Goal: Check status: Check status

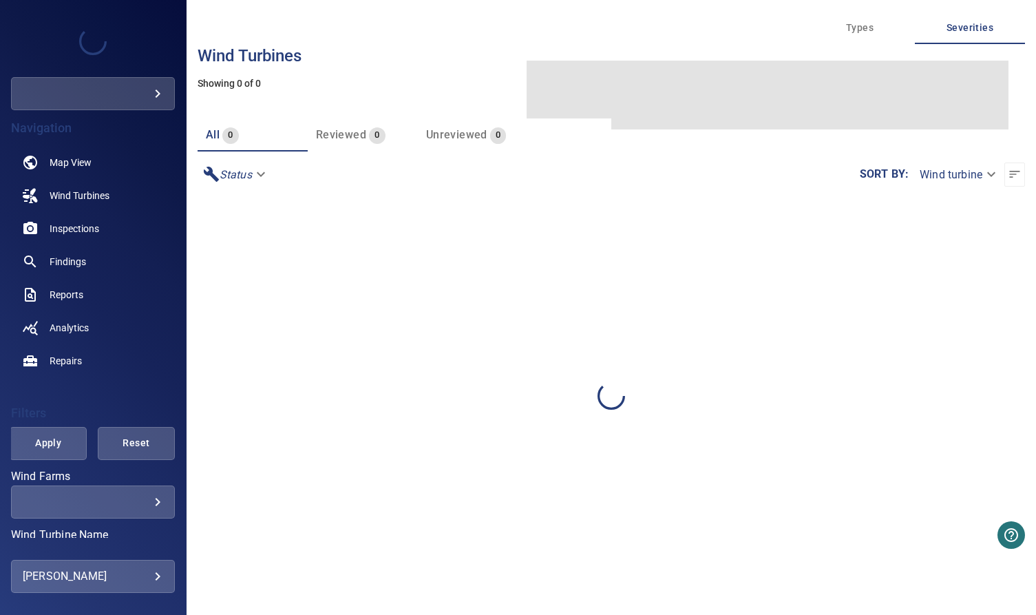
type input "*******"
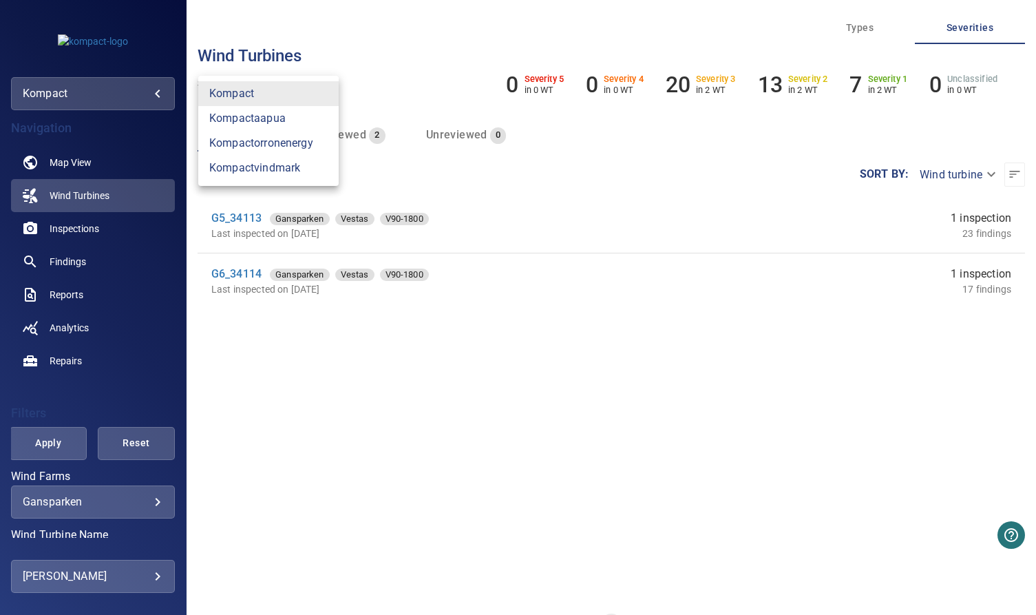
click at [141, 95] on body "**********" at bounding box center [518, 307] width 1036 height 615
click at [124, 90] on div at bounding box center [518, 307] width 1036 height 615
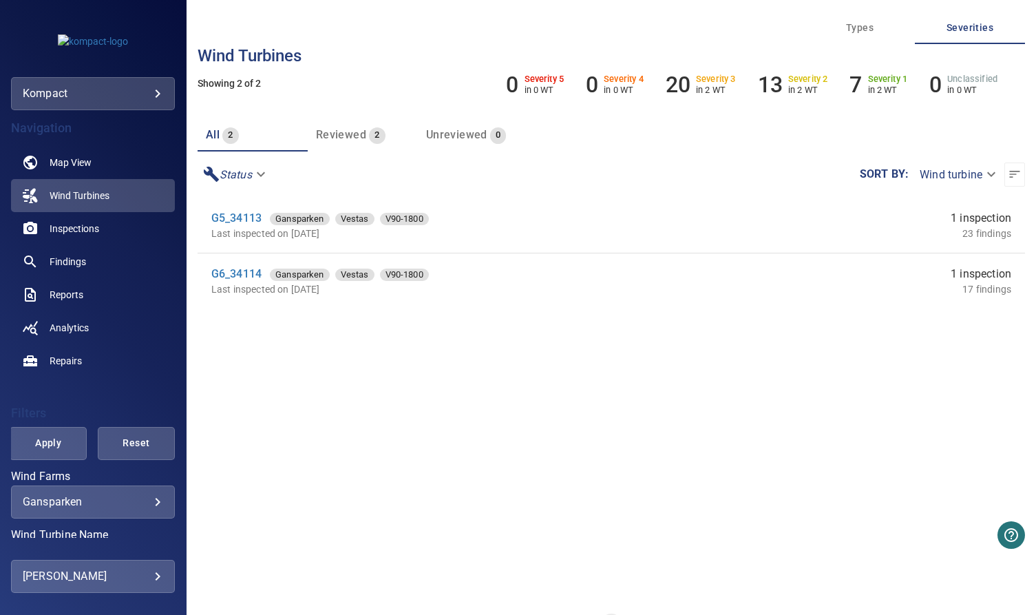
click at [124, 90] on body "**********" at bounding box center [518, 307] width 1036 height 615
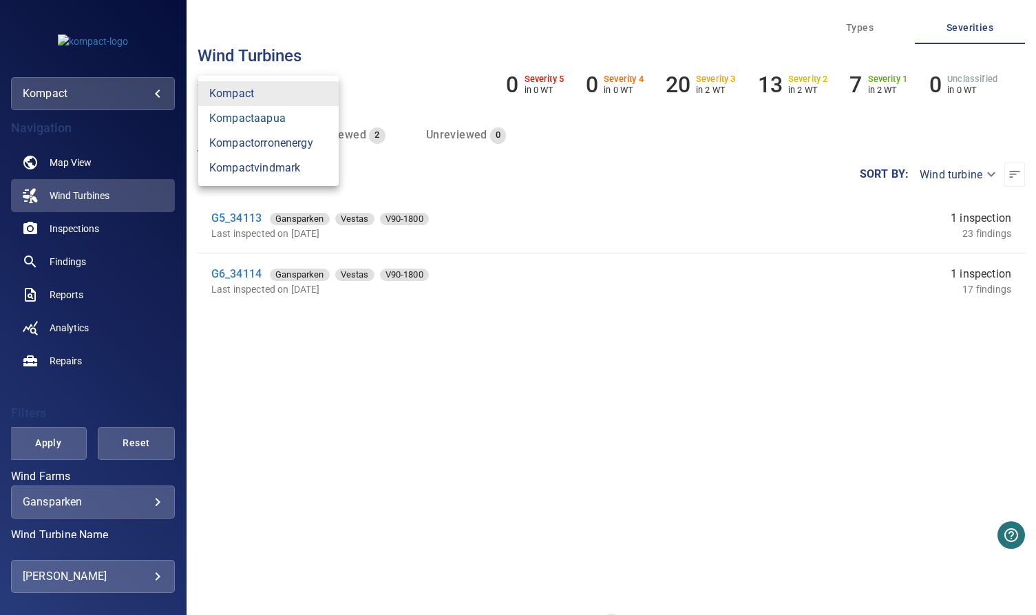
click at [272, 123] on link "kompactaapua" at bounding box center [268, 118] width 140 height 25
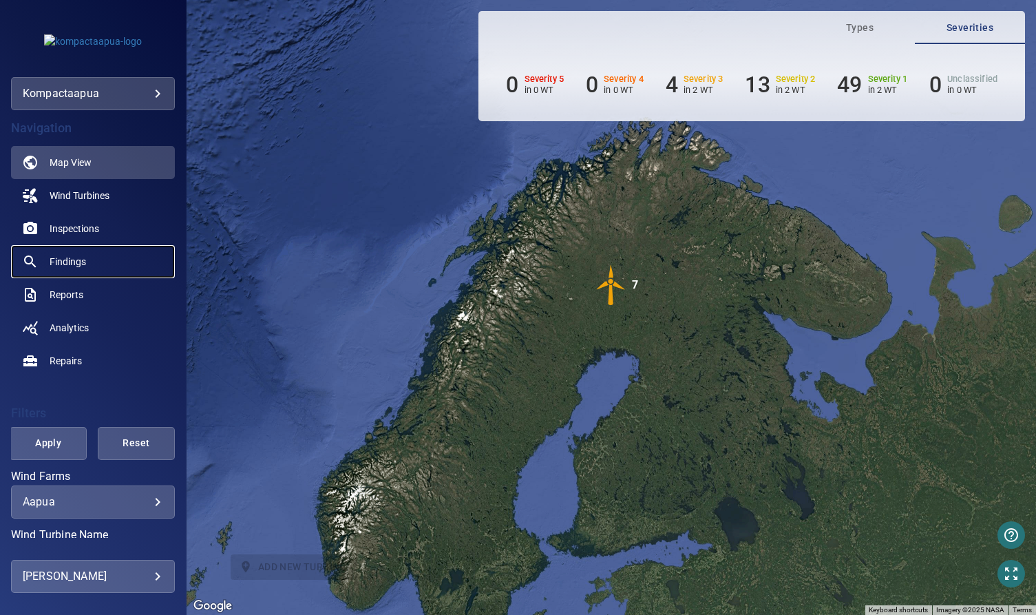
click at [81, 257] on span "Findings" at bounding box center [68, 262] width 36 height 14
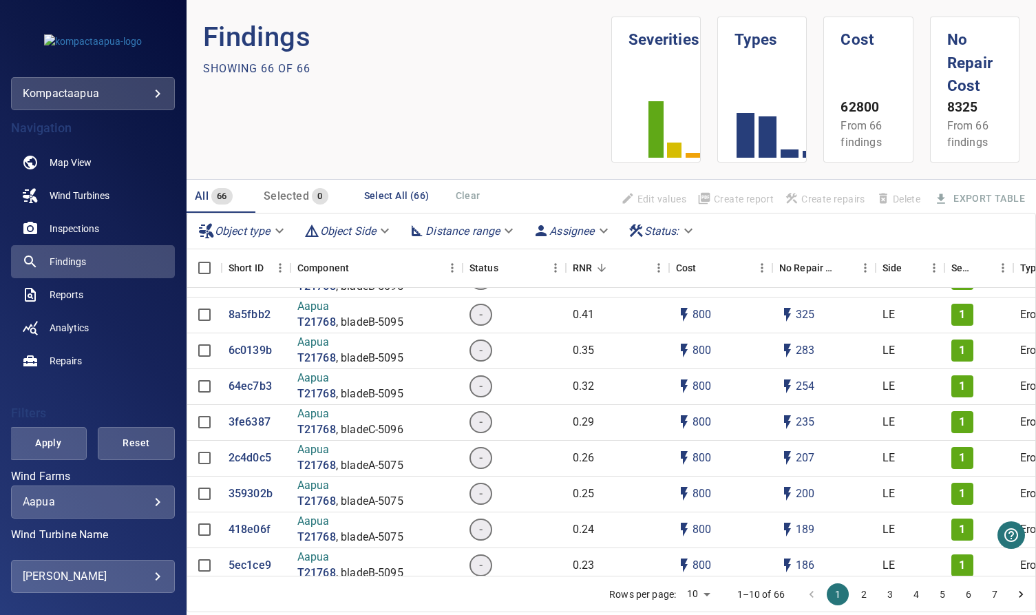
scroll to position [112, 0]
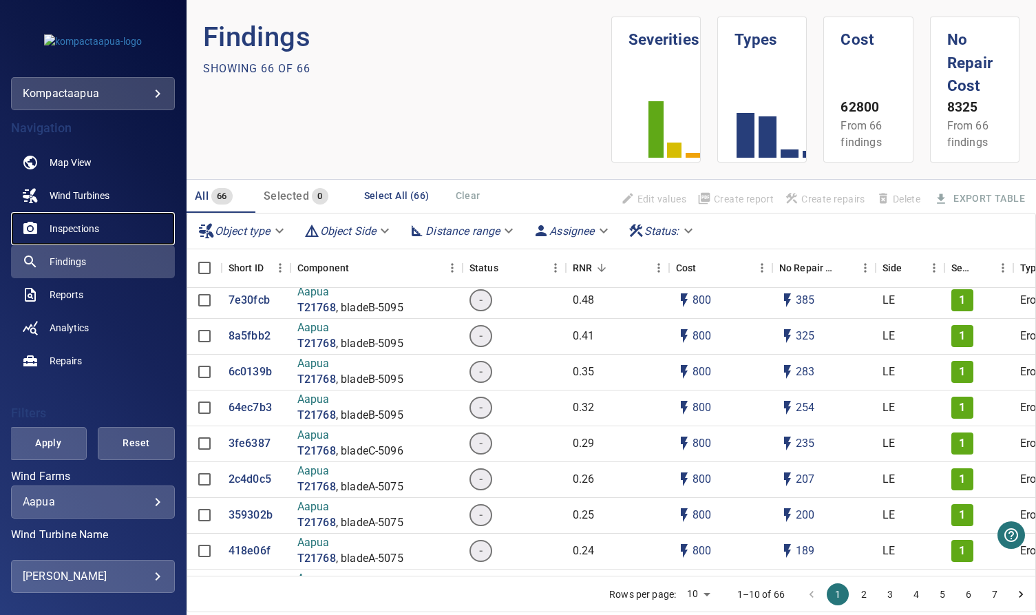
click at [90, 226] on span "Inspections" at bounding box center [75, 229] width 50 height 14
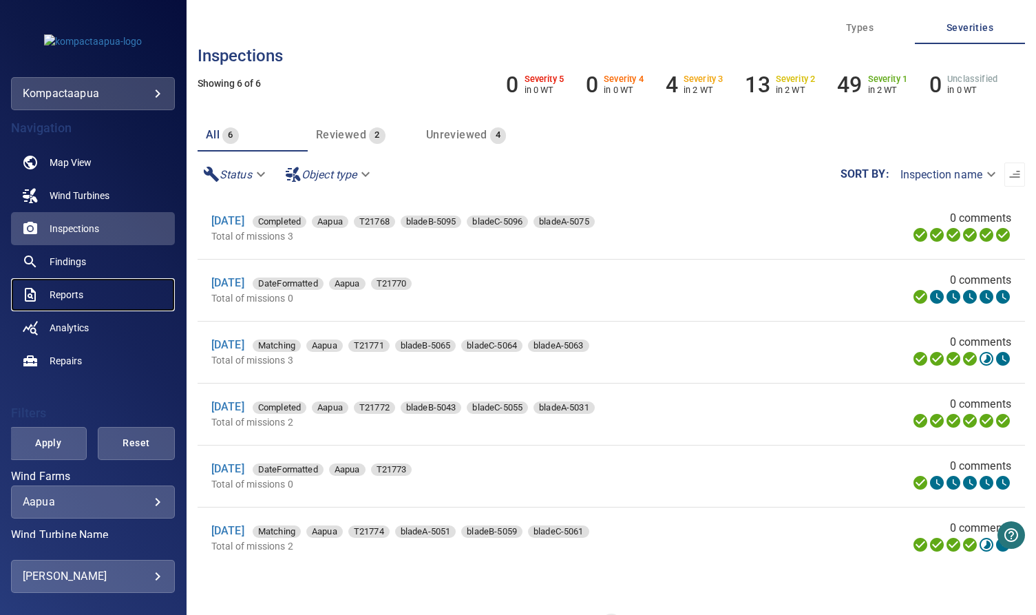
click at [86, 288] on link "Reports" at bounding box center [93, 294] width 164 height 33
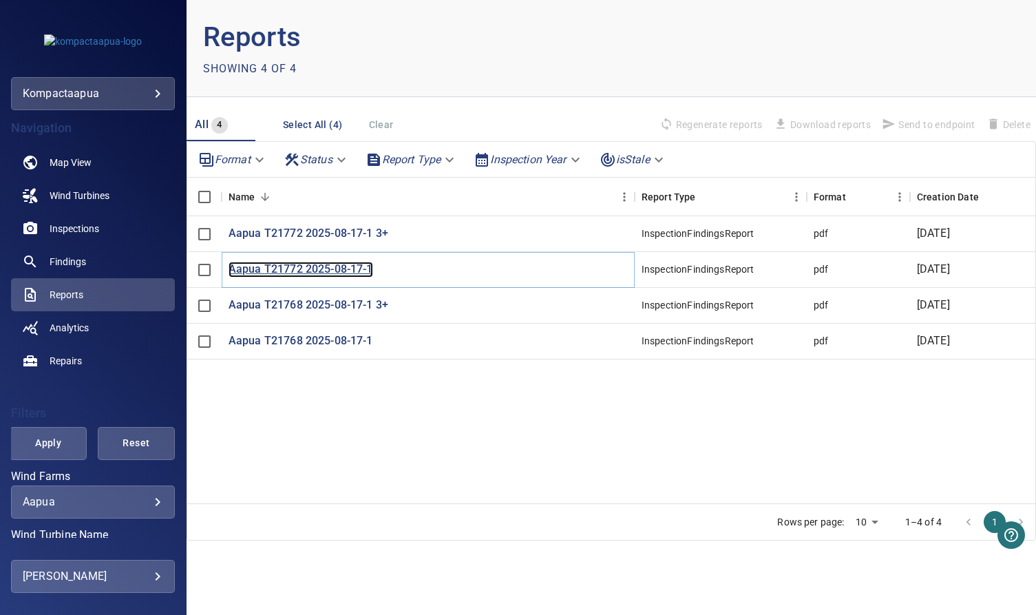
click at [332, 276] on p "Aapua T21772 2025-08-17-1" at bounding box center [301, 270] width 145 height 16
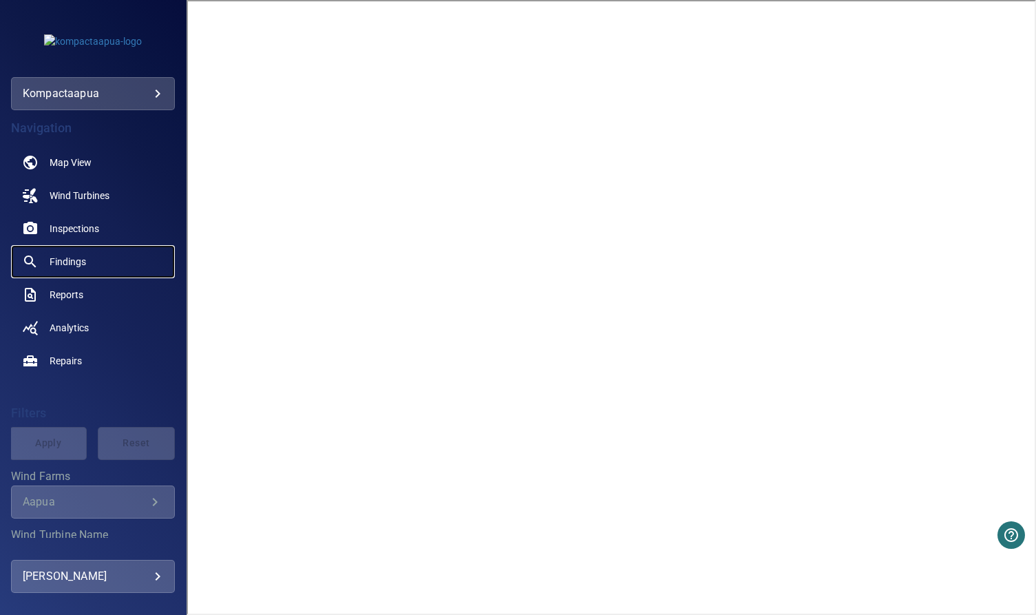
click at [76, 255] on span "Findings" at bounding box center [68, 262] width 36 height 14
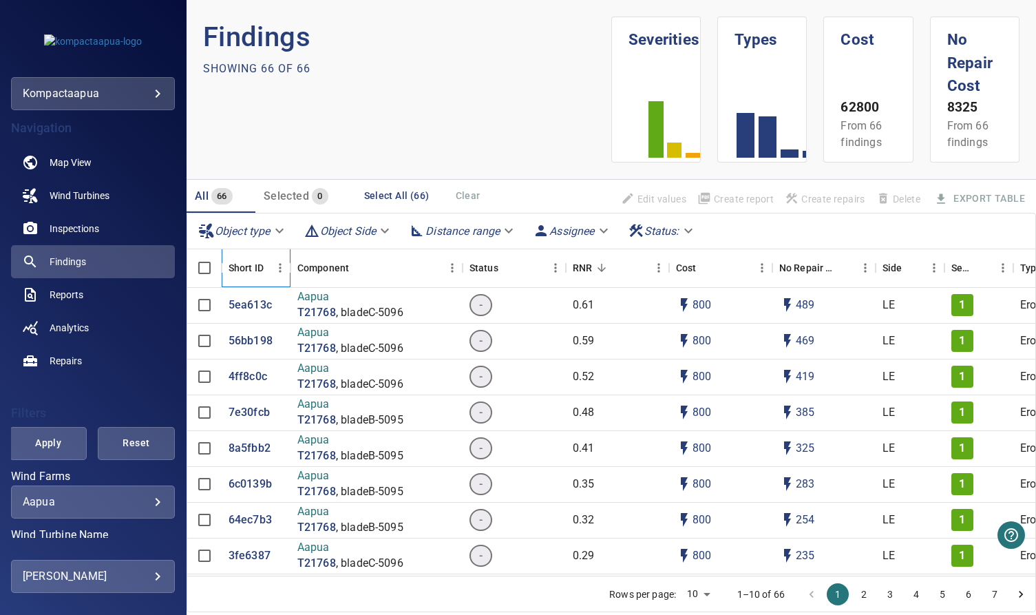
click at [251, 267] on div "Short ID" at bounding box center [246, 267] width 35 height 39
click at [253, 264] on div "Short ID" at bounding box center [246, 267] width 35 height 39
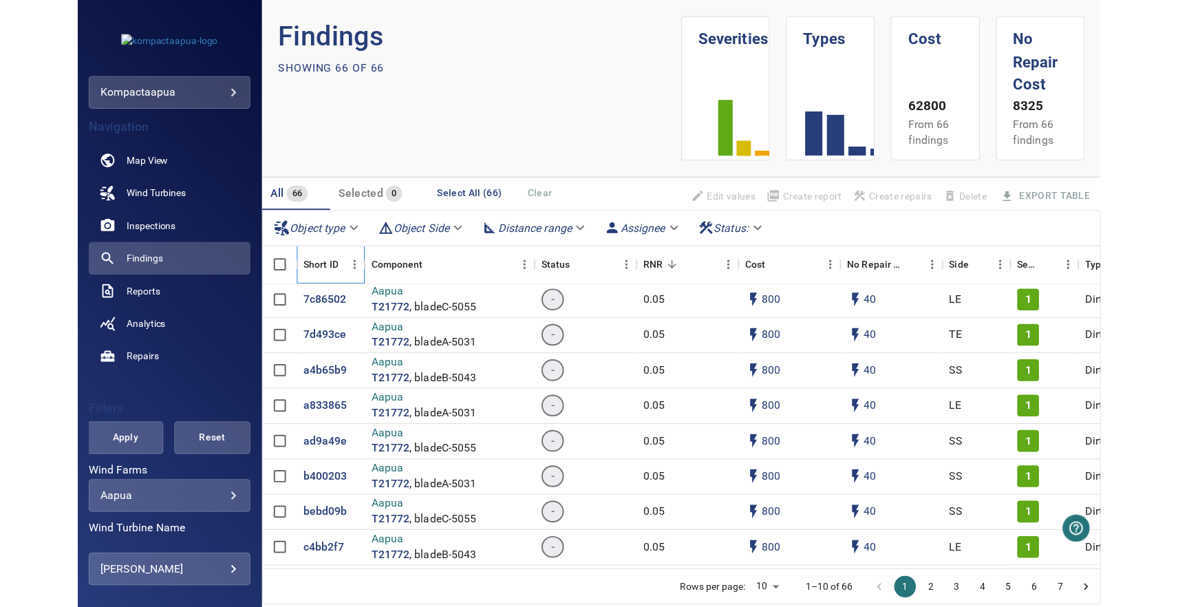
scroll to position [2074, 0]
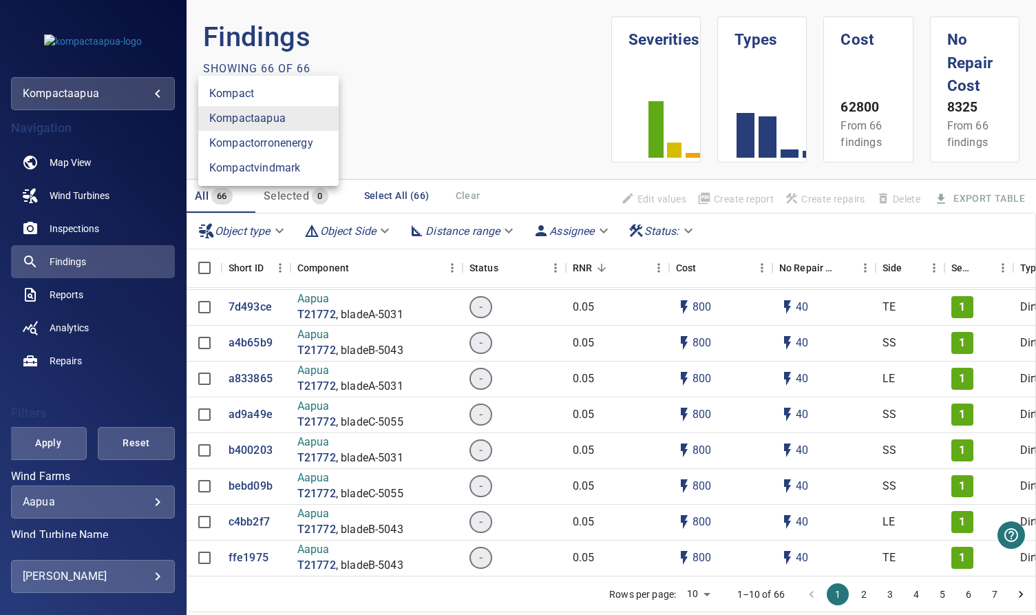
click at [110, 93] on body "**********" at bounding box center [518, 307] width 1036 height 615
click at [94, 6] on div at bounding box center [518, 307] width 1036 height 615
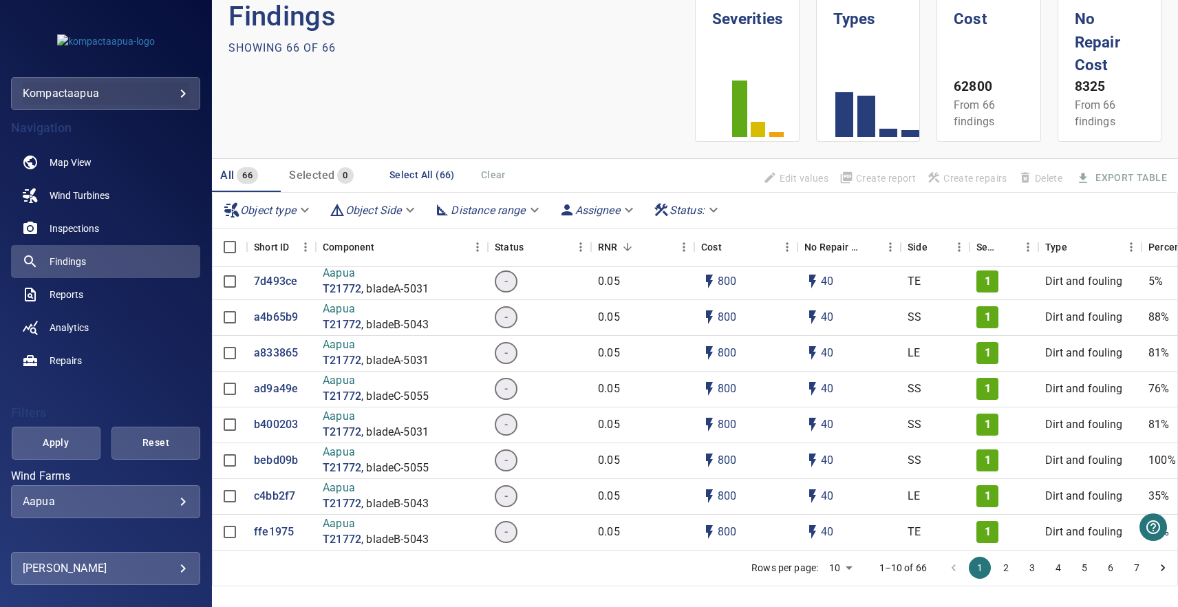
scroll to position [0, 0]
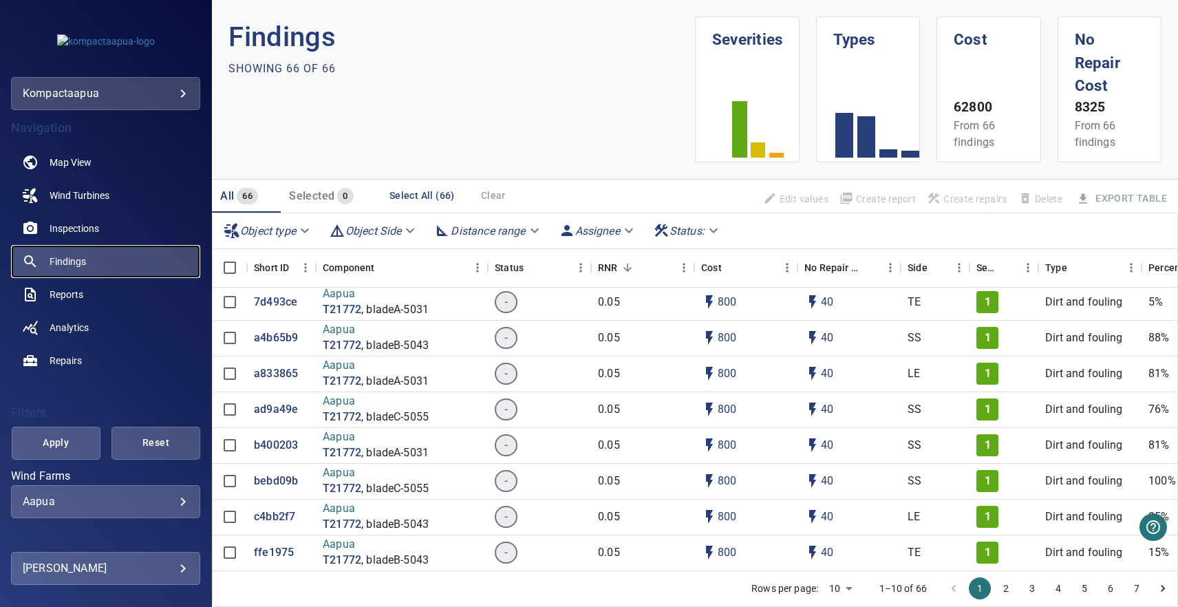
click at [81, 267] on span "Findings" at bounding box center [68, 262] width 36 height 14
click at [1008, 262] on icon "Sort" at bounding box center [1008, 268] width 12 height 12
click at [1035, 578] on button "7" at bounding box center [1137, 589] width 22 height 22
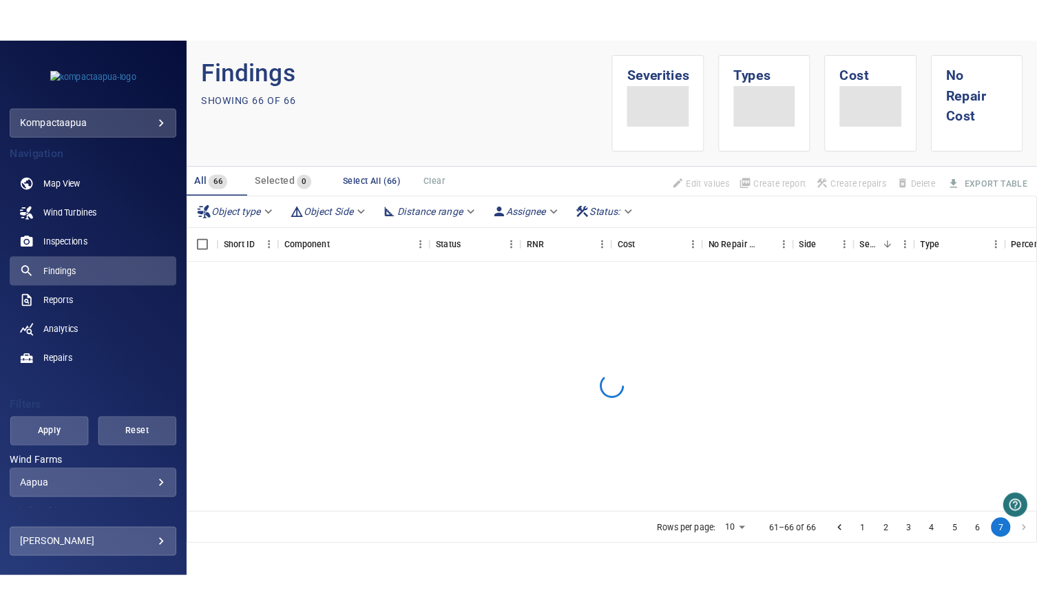
scroll to position [0, 0]
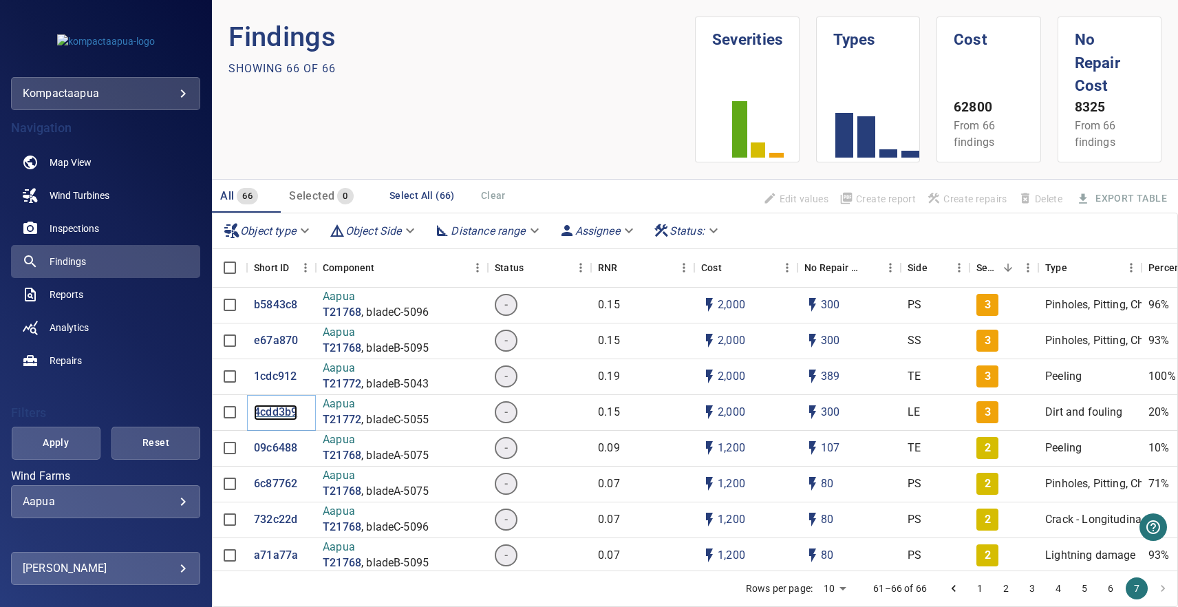
click at [285, 405] on p "4cdd3b9" at bounding box center [275, 413] width 43 height 16
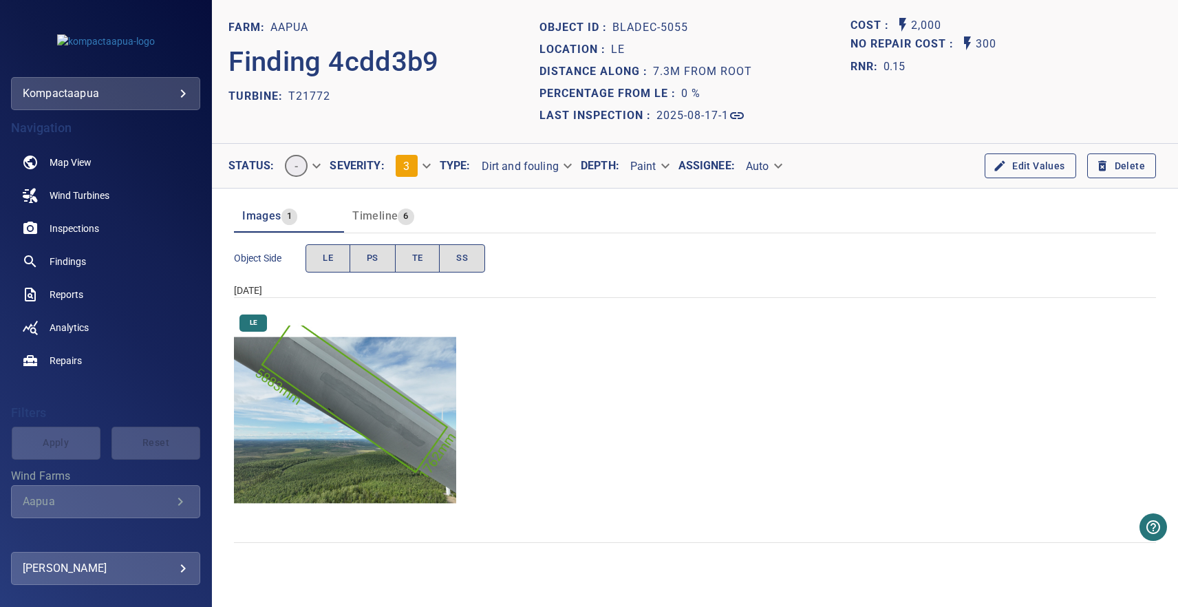
click at [415, 168] on body "**********" at bounding box center [589, 303] width 1178 height 607
click at [420, 123] on li "1" at bounding box center [424, 116] width 83 height 25
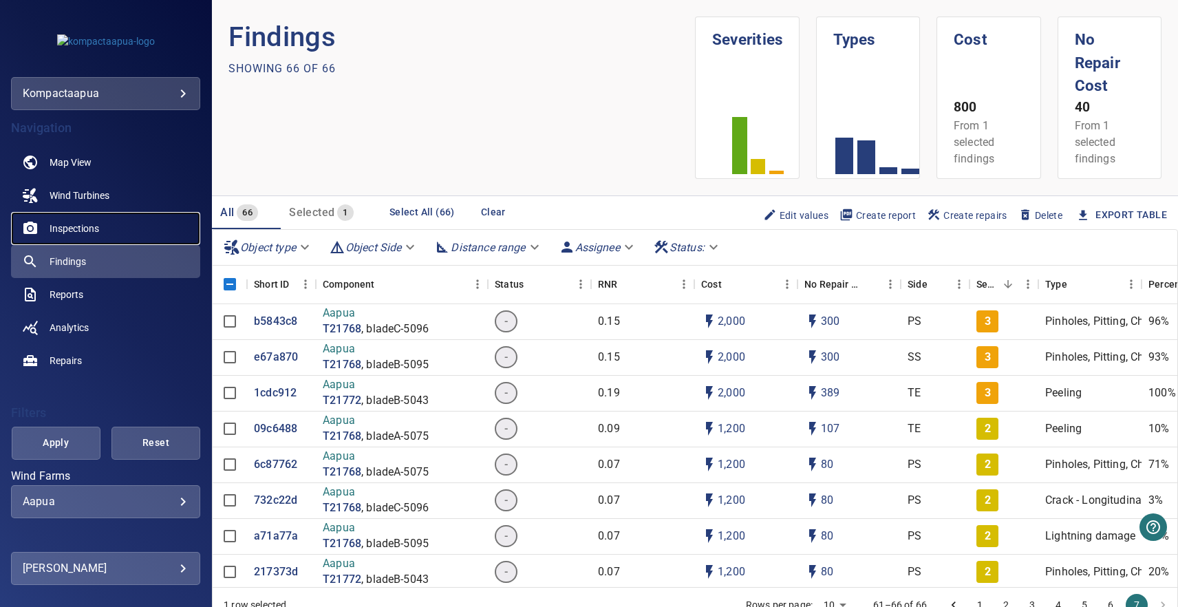
click at [94, 230] on span "Inspections" at bounding box center [75, 229] width 50 height 14
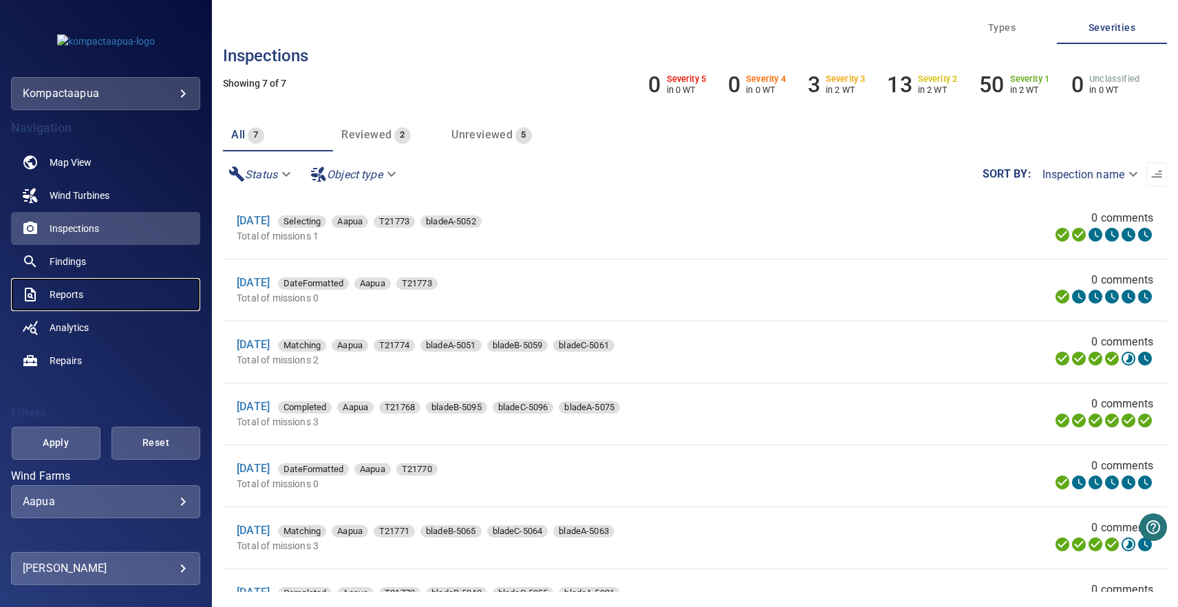
click at [90, 293] on link "Reports" at bounding box center [105, 294] width 189 height 33
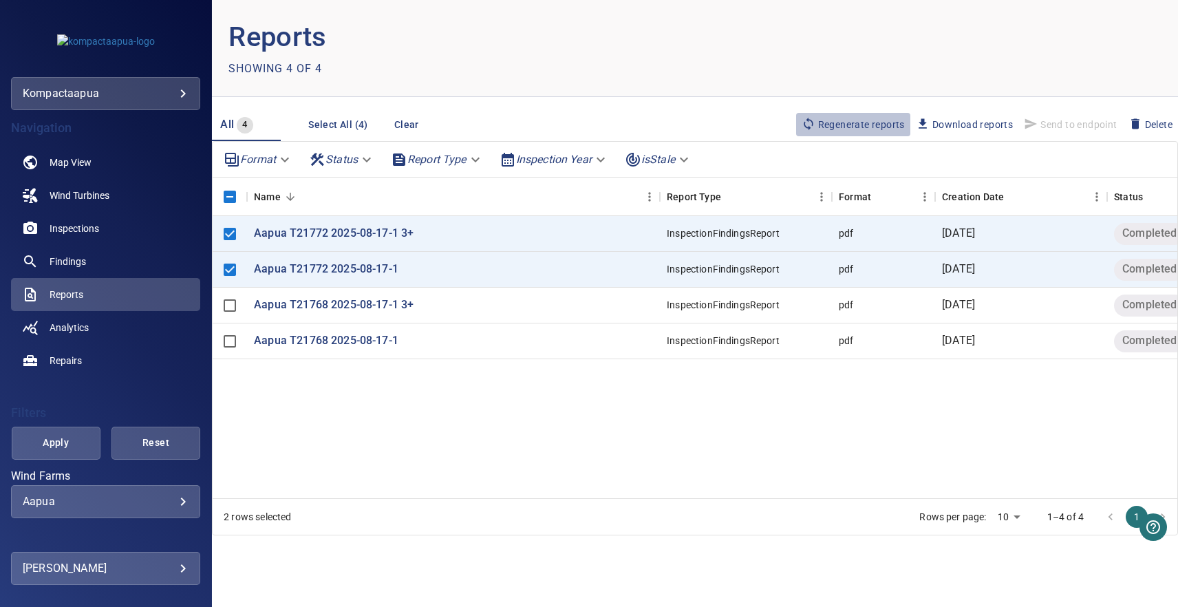
click at [857, 127] on span "Regenerate reports" at bounding box center [853, 124] width 103 height 15
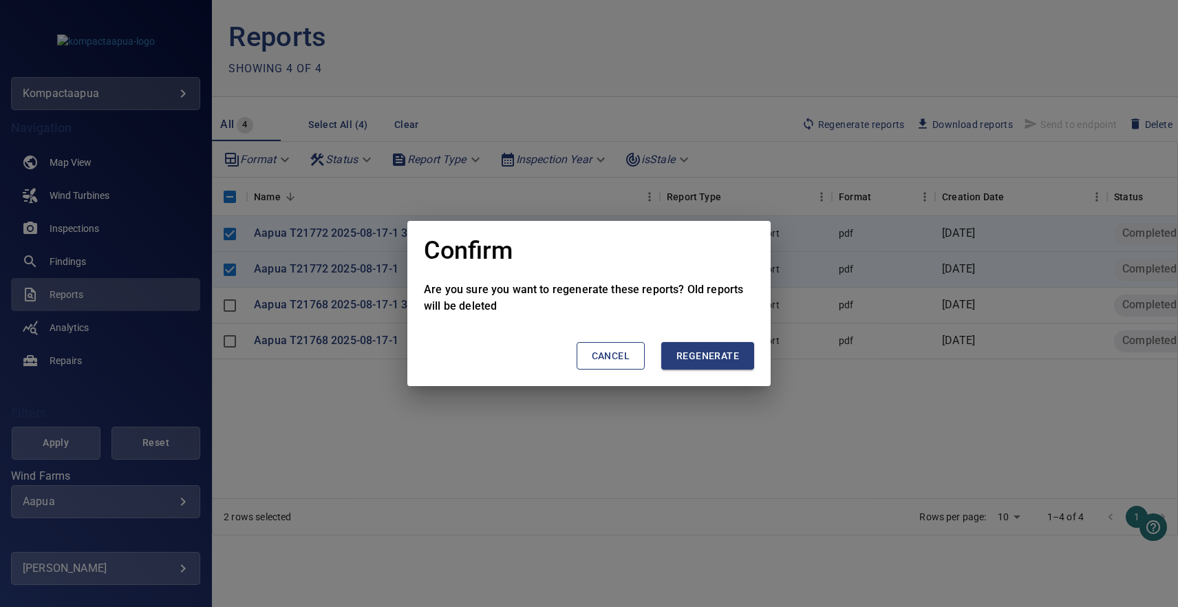
click at [696, 353] on span "Regenerate" at bounding box center [708, 356] width 63 height 17
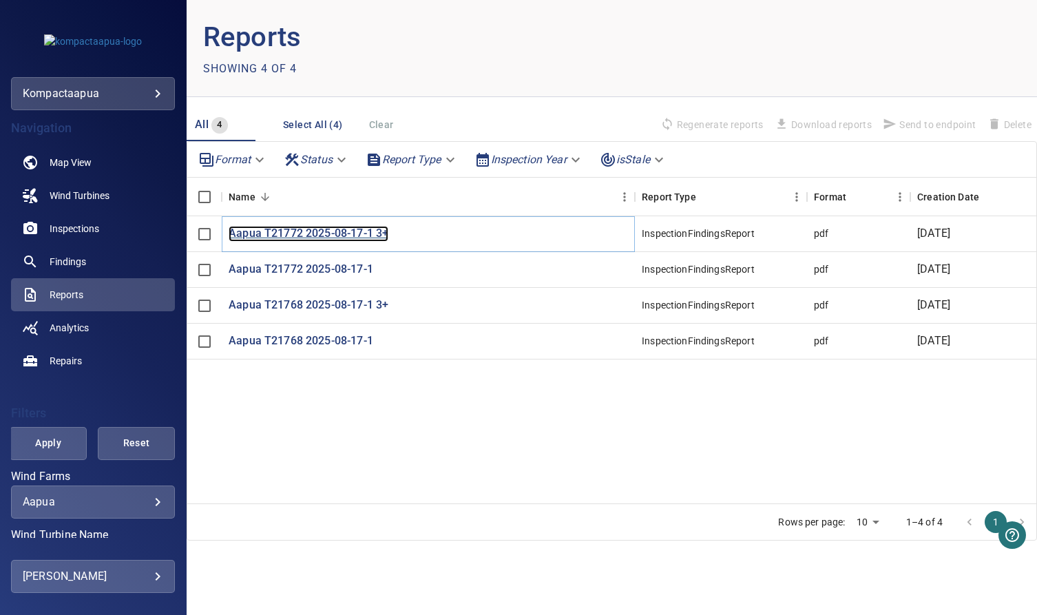
click at [330, 234] on p "Aapua T21772 2025-08-17-1 3+" at bounding box center [309, 234] width 160 height 16
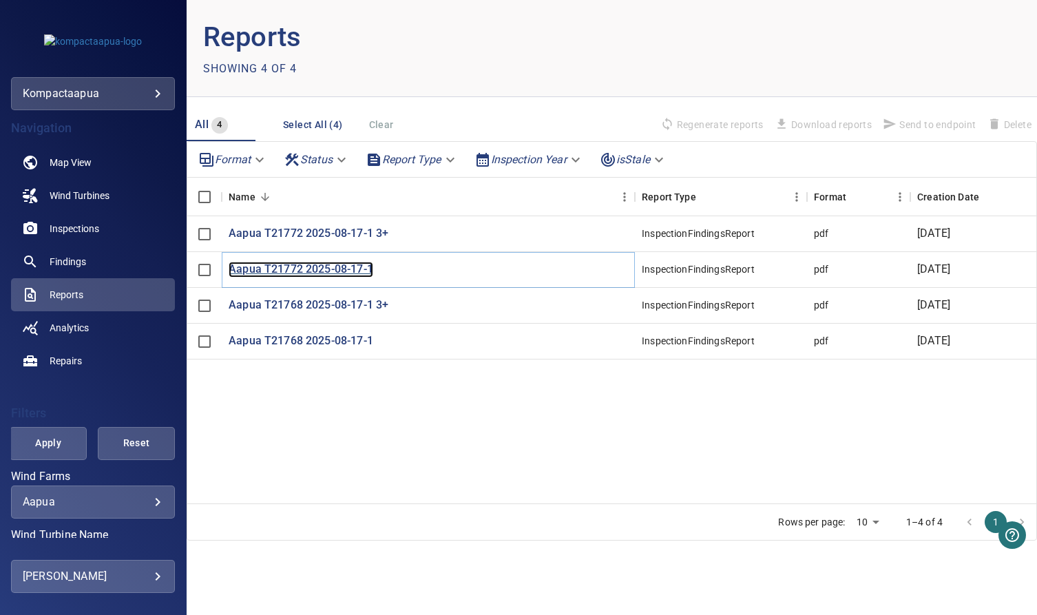
click at [343, 268] on p "Aapua T21772 2025-08-17-1" at bounding box center [301, 270] width 145 height 16
click at [323, 264] on p "Aapua T21772 2025-08-17-1" at bounding box center [301, 270] width 145 height 16
